Goal: Transaction & Acquisition: Book appointment/travel/reservation

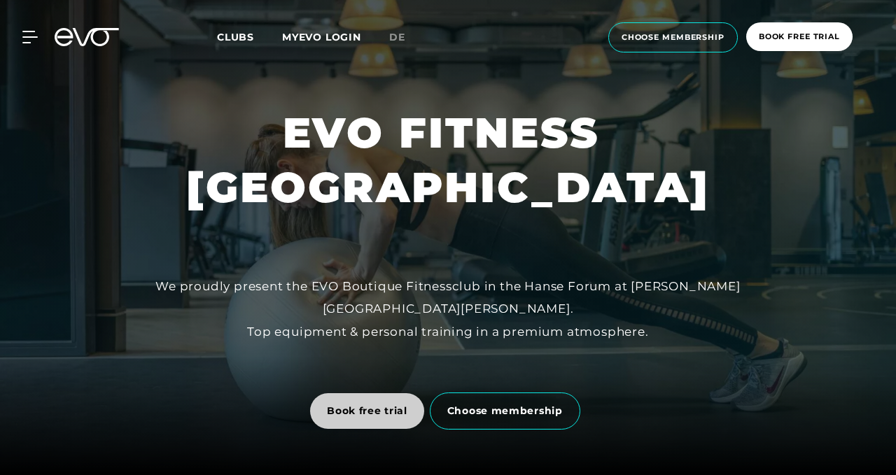
click at [358, 397] on span "Book free trial" at bounding box center [367, 411] width 114 height 36
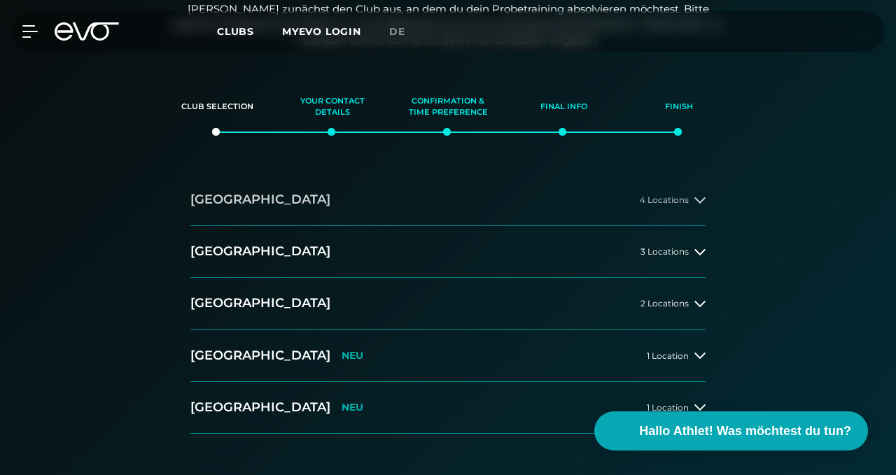
scroll to position [180, 0]
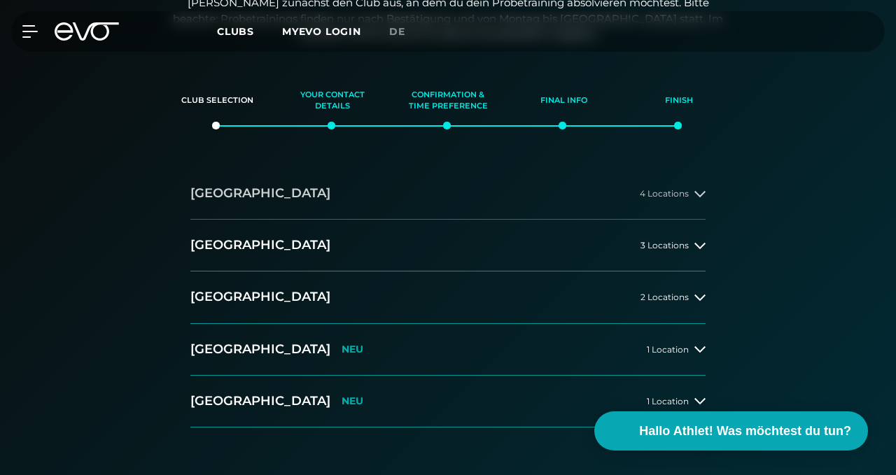
click at [630, 206] on button "Hamburg 4 Locations" at bounding box center [447, 194] width 515 height 52
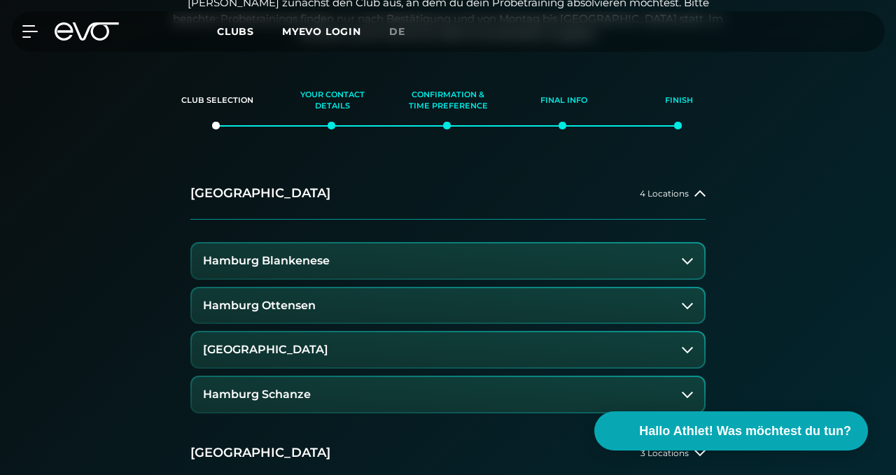
click at [388, 345] on button "[GEOGRAPHIC_DATA]" at bounding box center [448, 349] width 512 height 35
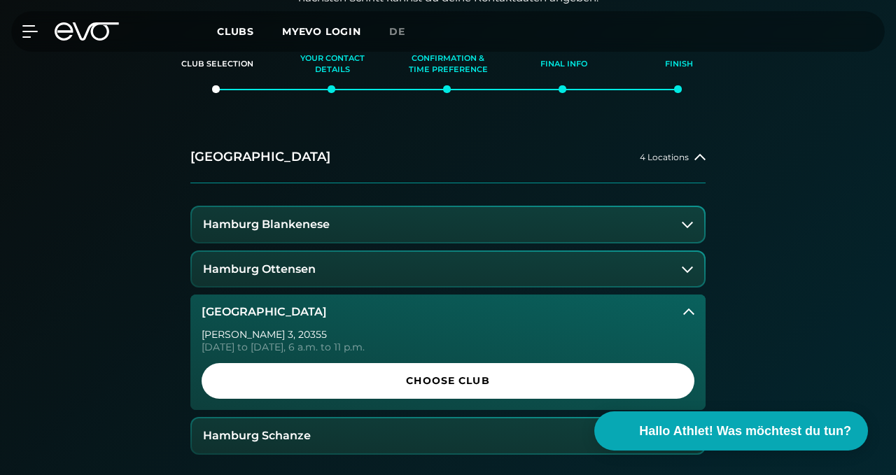
scroll to position [229, 0]
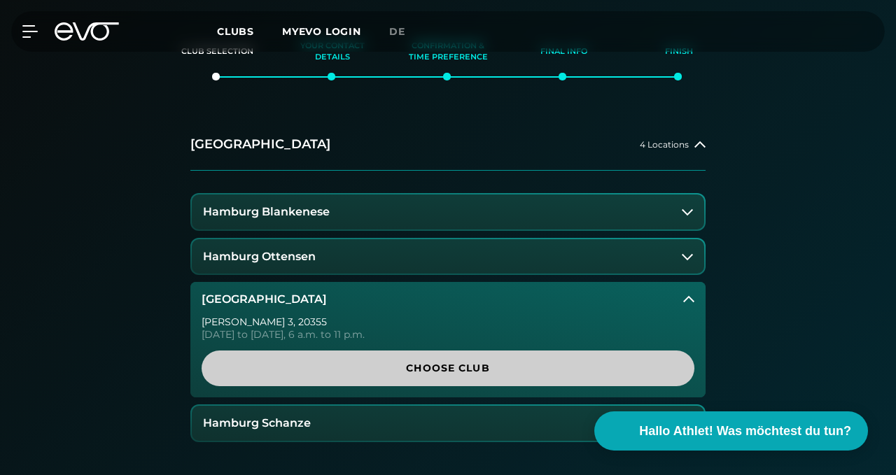
click at [388, 362] on span "Choose Club" at bounding box center [447, 368] width 459 height 15
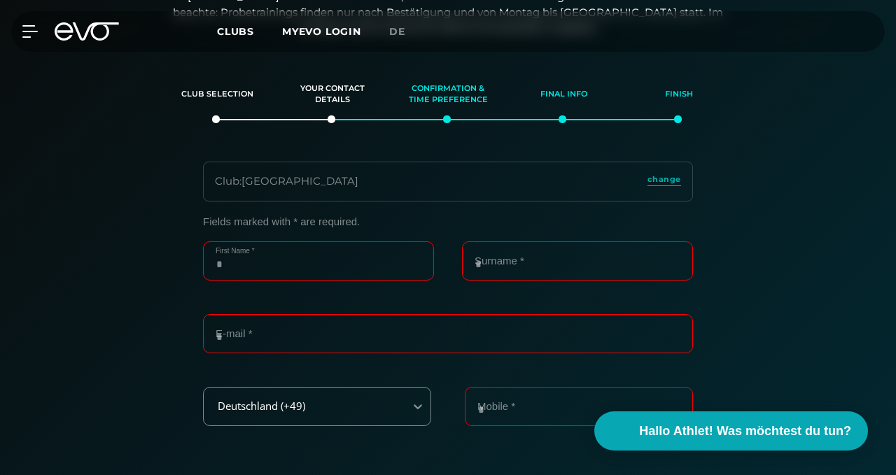
click at [352, 258] on input "First Name *" at bounding box center [318, 260] width 231 height 39
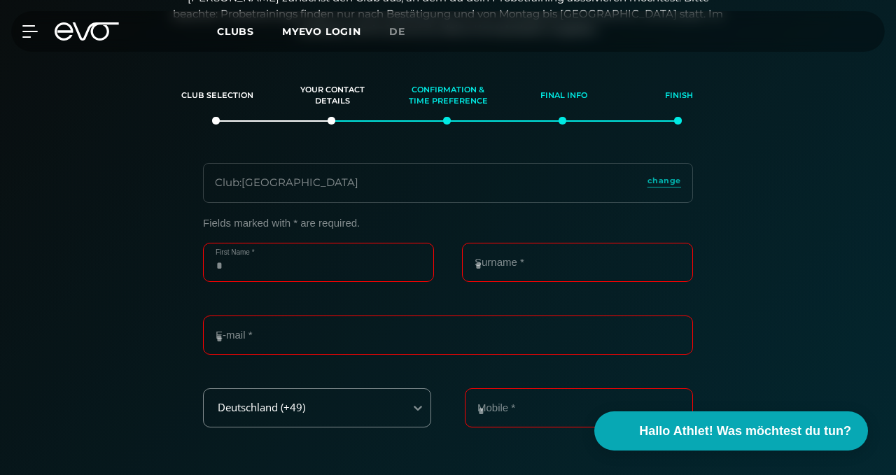
scroll to position [184, 0]
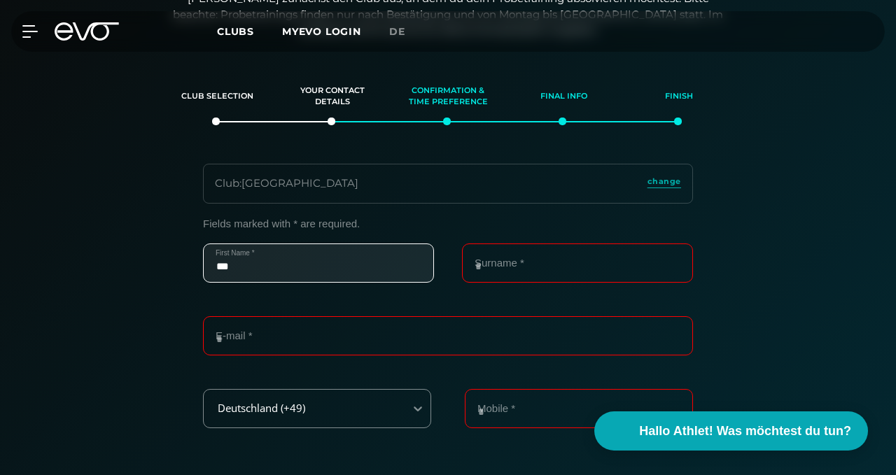
type input "***"
click at [508, 254] on input "Surname *" at bounding box center [577, 263] width 231 height 39
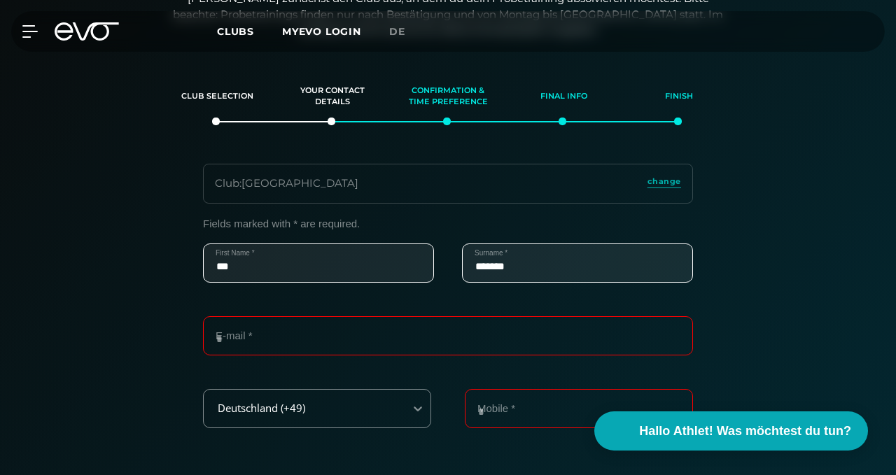
type input "*******"
click at [442, 350] on input "E-mail *" at bounding box center [448, 335] width 490 height 39
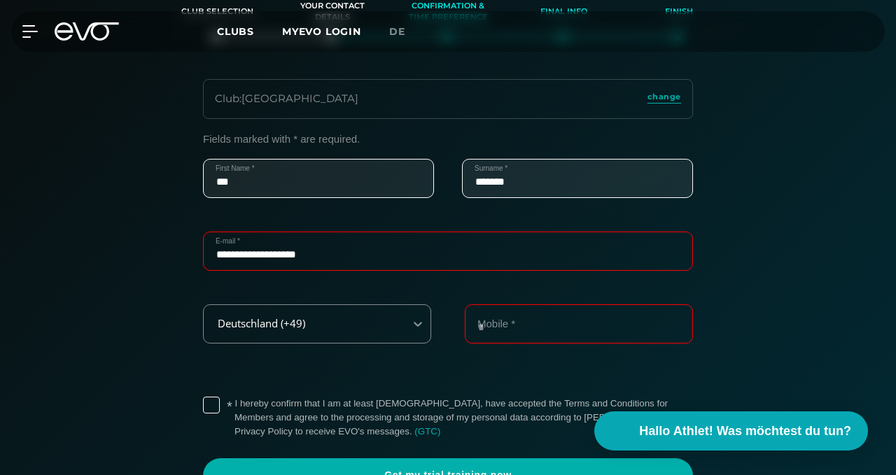
scroll to position [269, 0]
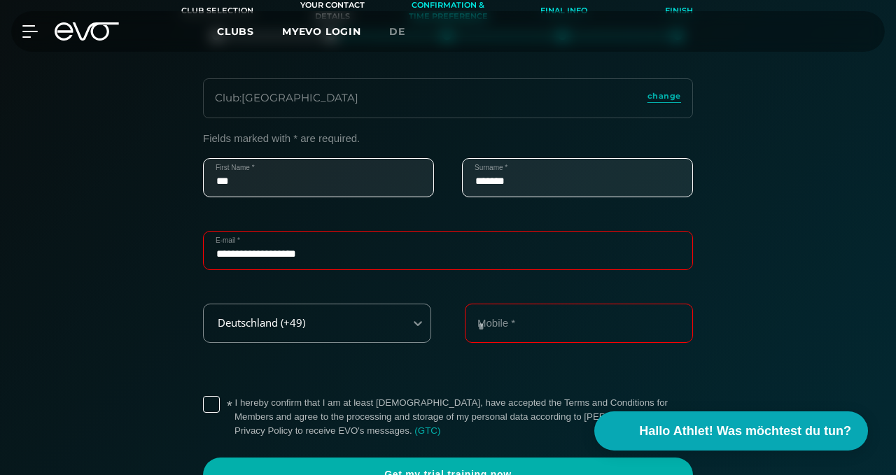
type input "**********"
click at [537, 329] on input "Mobile *" at bounding box center [579, 323] width 228 height 39
click at [330, 334] on div "Deutschland (+49)" at bounding box center [317, 323] width 228 height 39
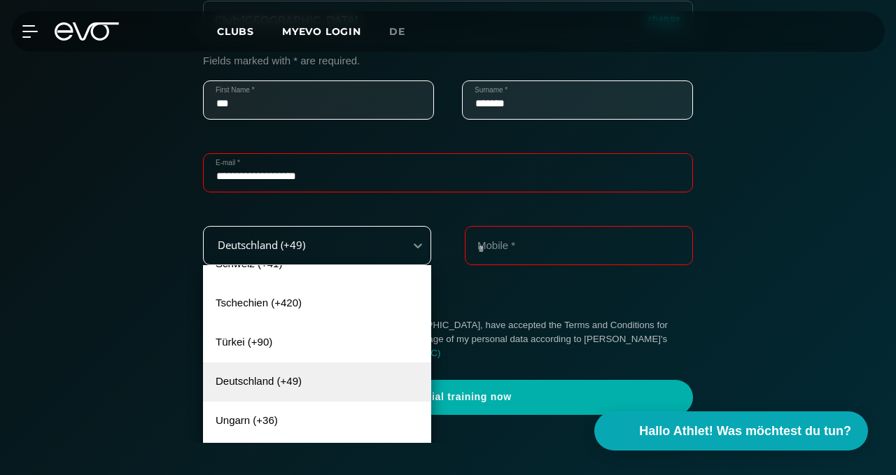
scroll to position [850, 0]
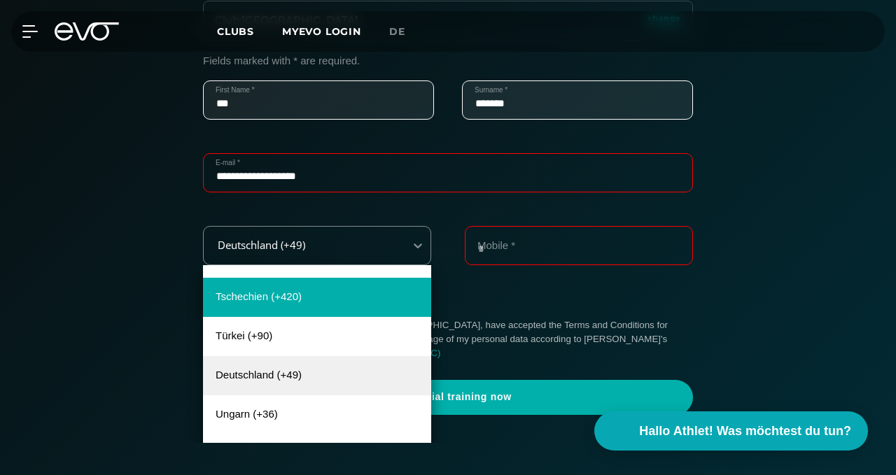
click at [318, 309] on div "Tschechien (+420)" at bounding box center [317, 297] width 228 height 39
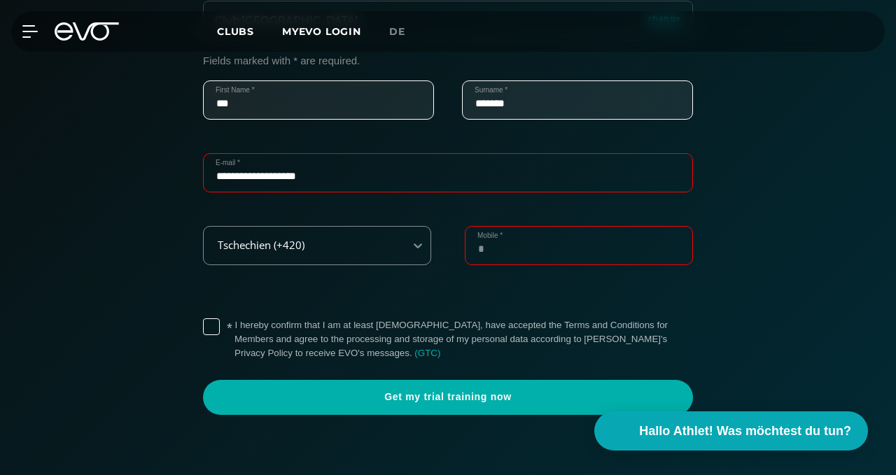
click at [489, 264] on input "Mobile *" at bounding box center [579, 245] width 228 height 39
type input "*********"
click at [234, 321] on label "* I hereby confirm that I am at least 18 years old, have accepted the Terms and…" at bounding box center [463, 339] width 458 height 42
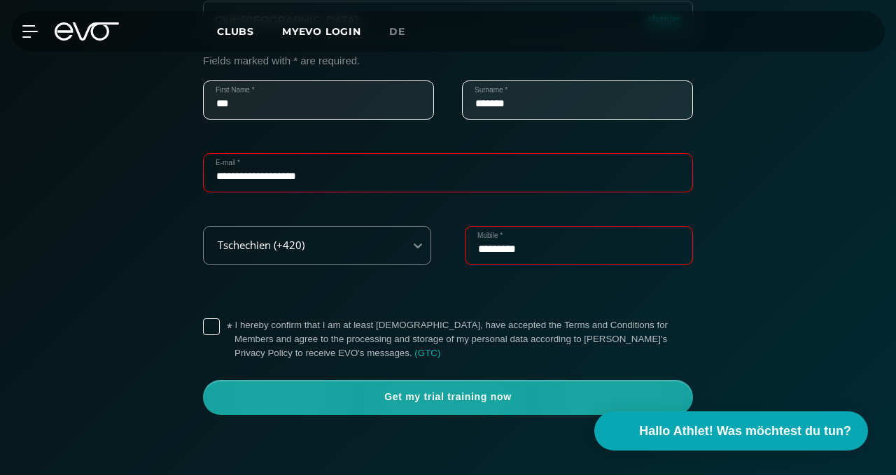
click at [241, 397] on span "Get my trial training now" at bounding box center [448, 397] width 456 height 14
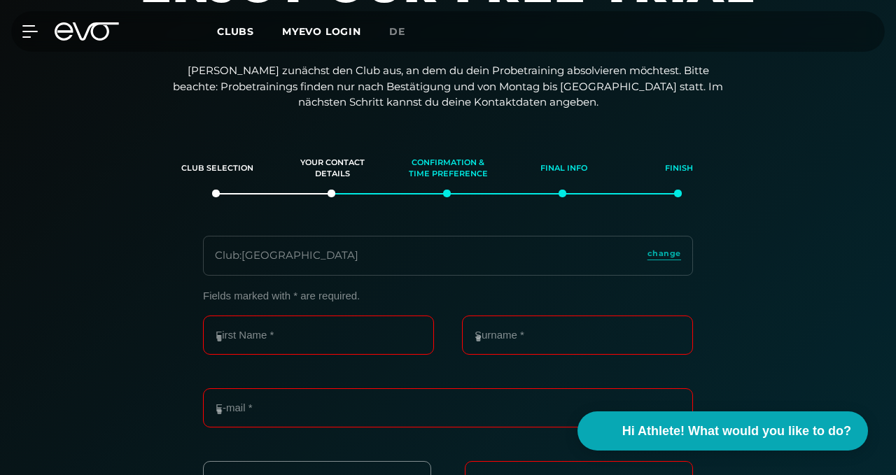
scroll to position [117, 0]
